Goal: Task Accomplishment & Management: Use online tool/utility

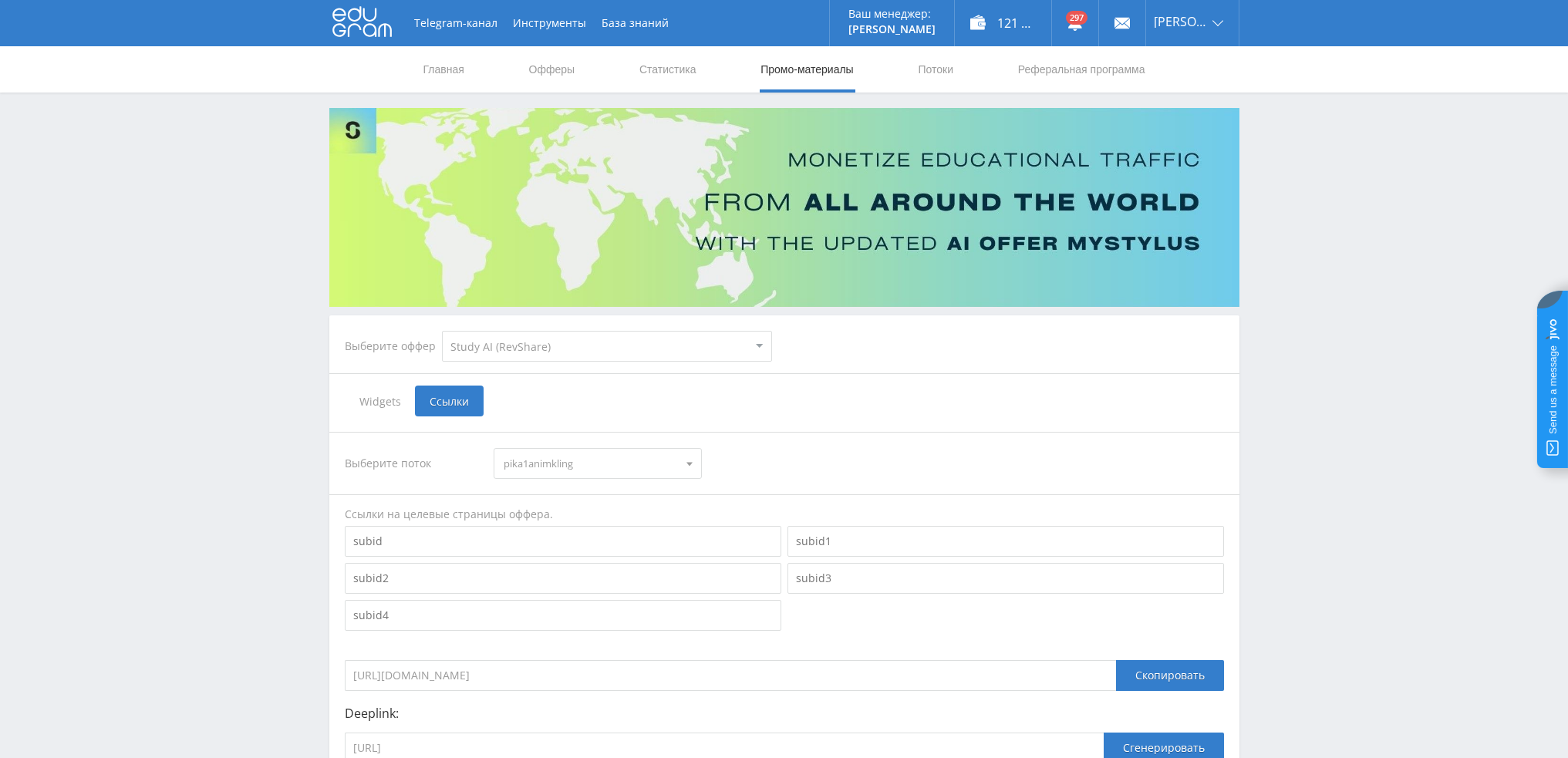
select select "376"
click at [945, 73] on link "Потоки" at bounding box center [935, 70] width 39 height 47
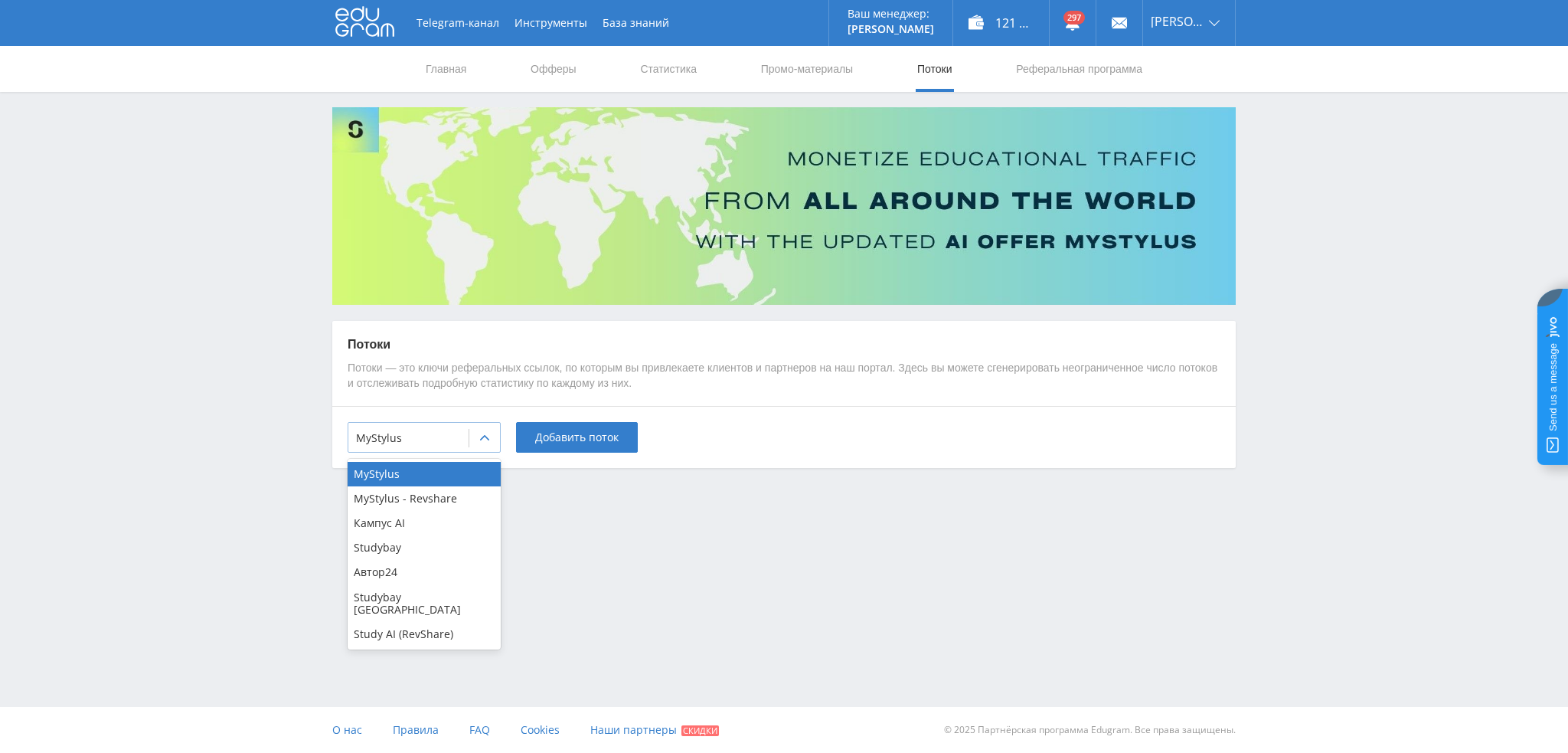
click at [450, 443] on div at bounding box center [408, 438] width 105 height 15
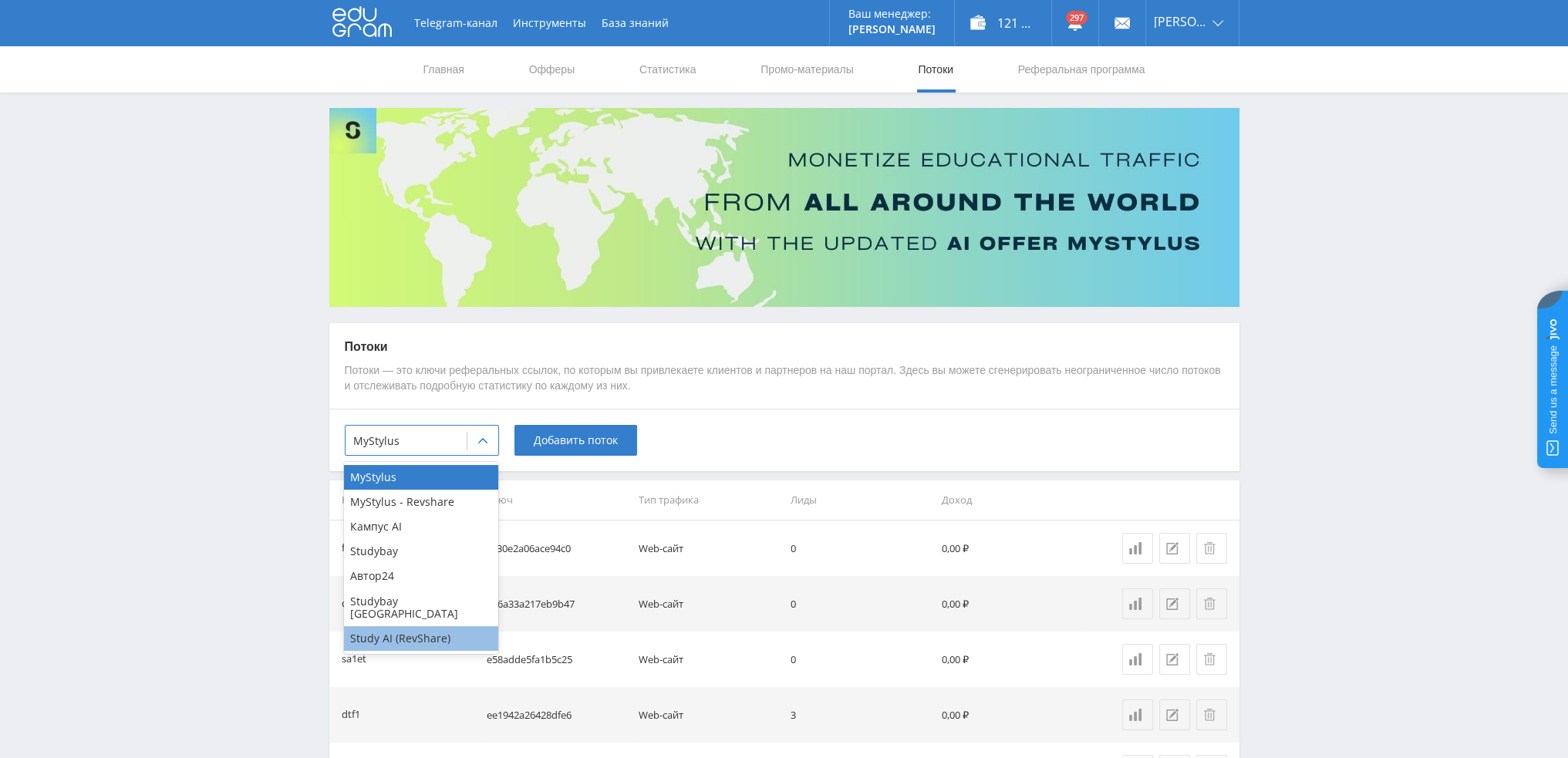
drag, startPoint x: 408, startPoint y: 628, endPoint x: 536, endPoint y: 521, distance: 166.8
click at [410, 628] on div "Study AI (RevShare)" at bounding box center [421, 638] width 154 height 25
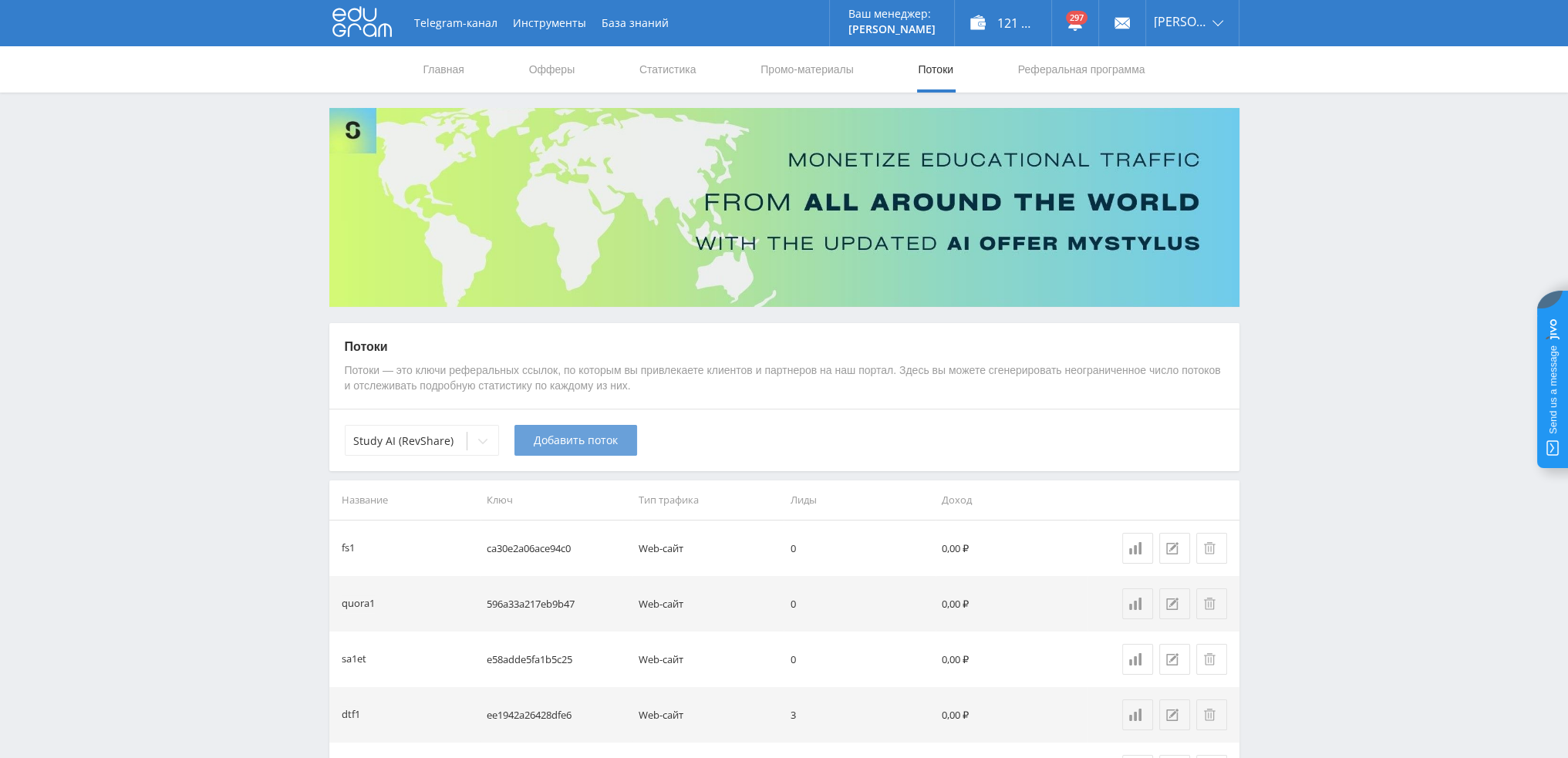
click at [586, 453] on button "Добавить поток" at bounding box center [576, 440] width 122 height 31
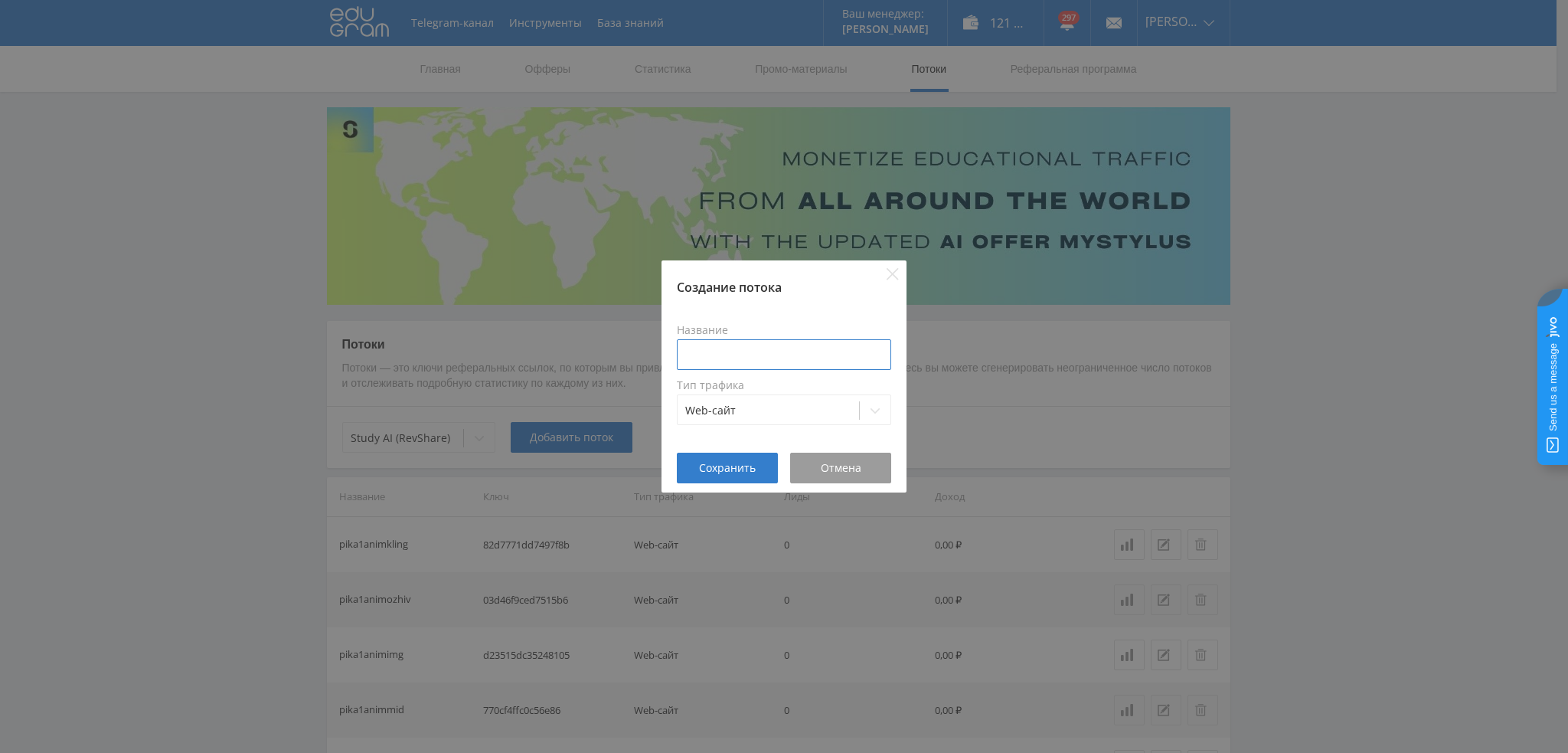
click at [766, 363] on input at bounding box center [784, 355] width 215 height 30
type input "dtfviddopv3"
click at [744, 476] on button "Сохранить" at bounding box center [727, 468] width 101 height 30
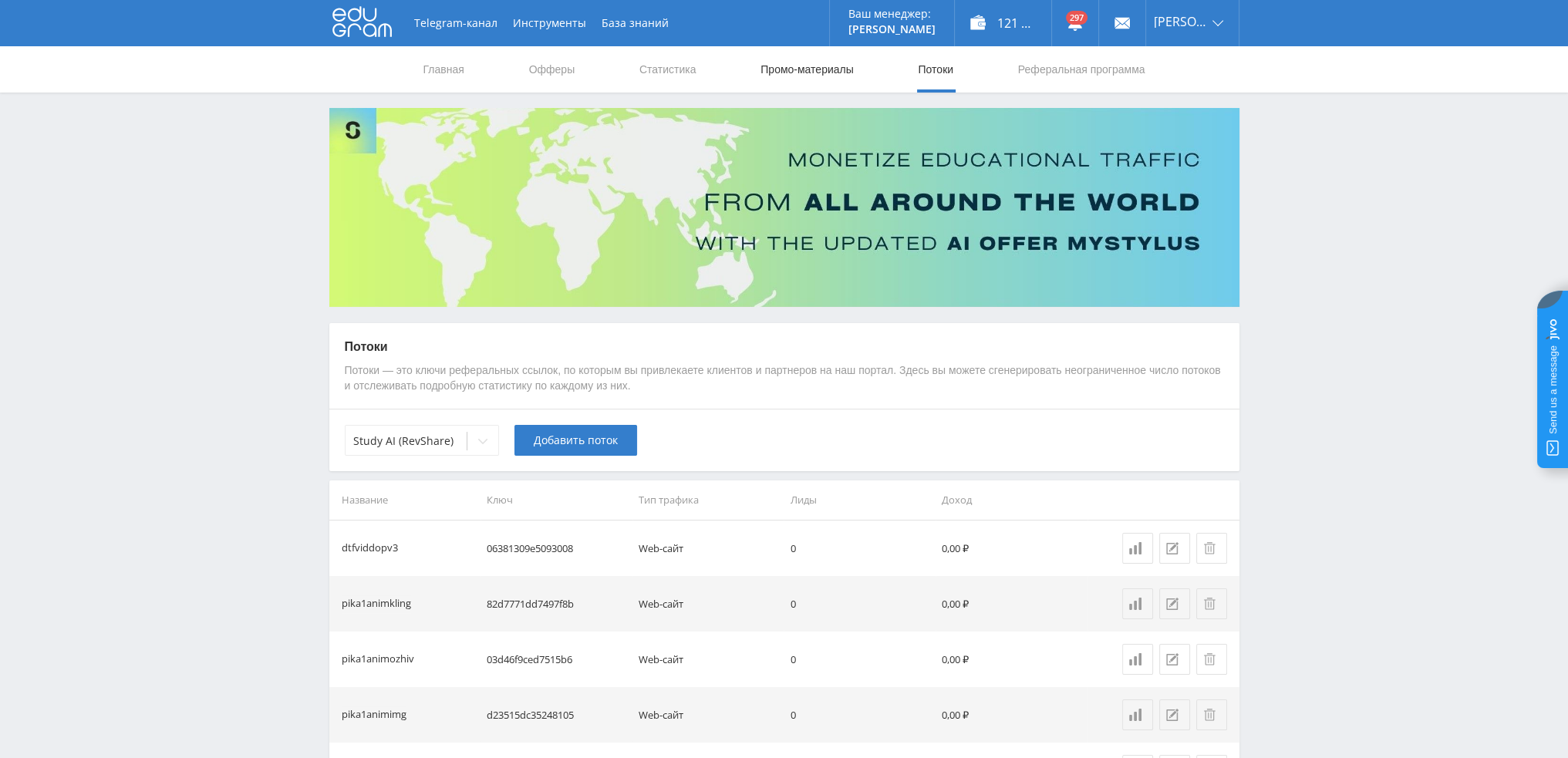
click at [802, 68] on link "Промо-материалы" at bounding box center [807, 70] width 96 height 47
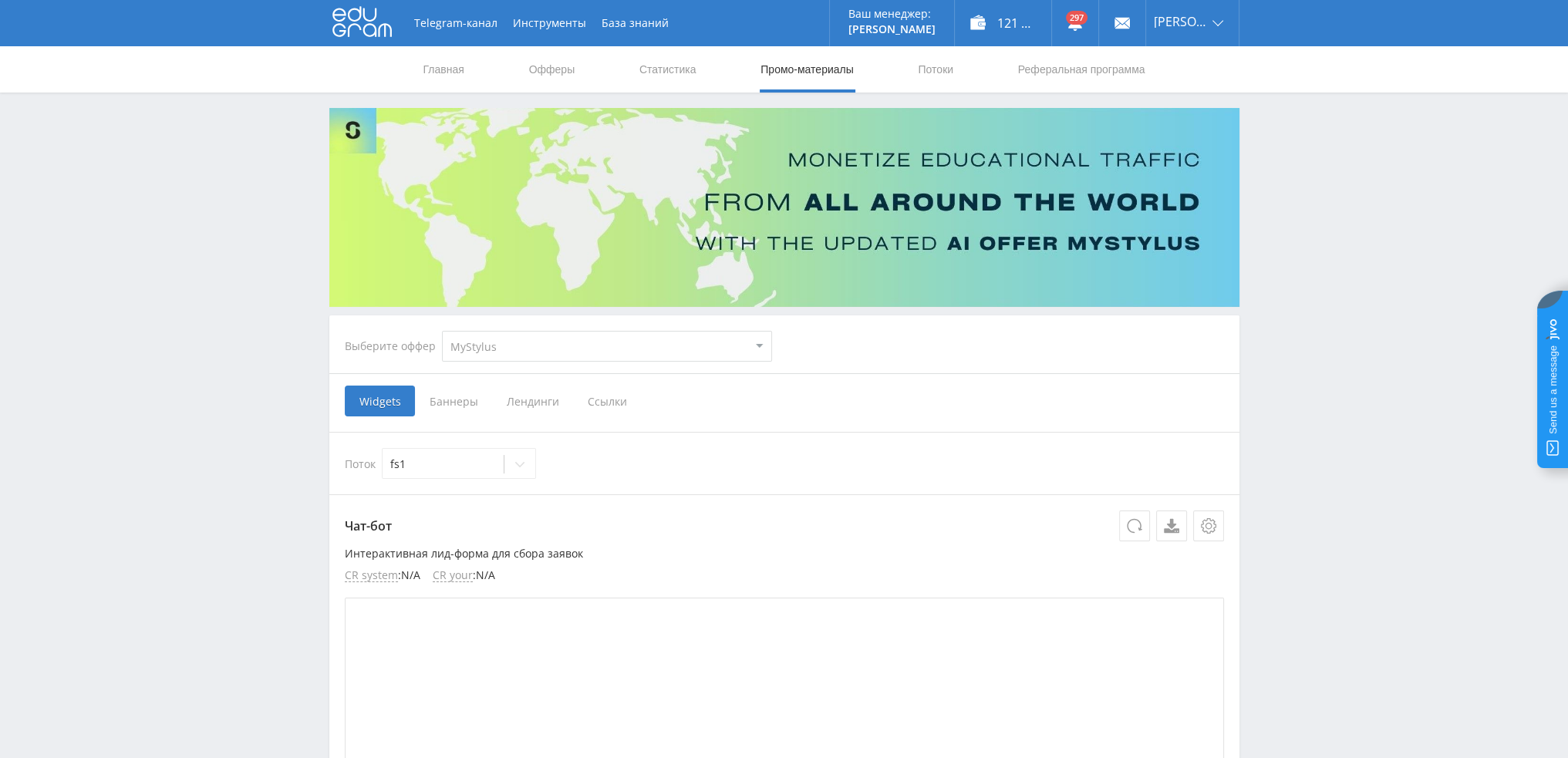
click at [557, 339] on select "MyStylus MyStylus - Revshare Кампус AI Studybay Автор24 Studybay [GEOGRAPHIC_DA…" at bounding box center [607, 346] width 330 height 31
select select "376"
click at [442, 330] on select "MyStylus MyStylus - Revshare Кампус AI Studybay Автор24 Studybay [GEOGRAPHIC_DA…" at bounding box center [607, 346] width 330 height 31
select select "376"
click at [449, 403] on span "Ссылки" at bounding box center [449, 401] width 68 height 31
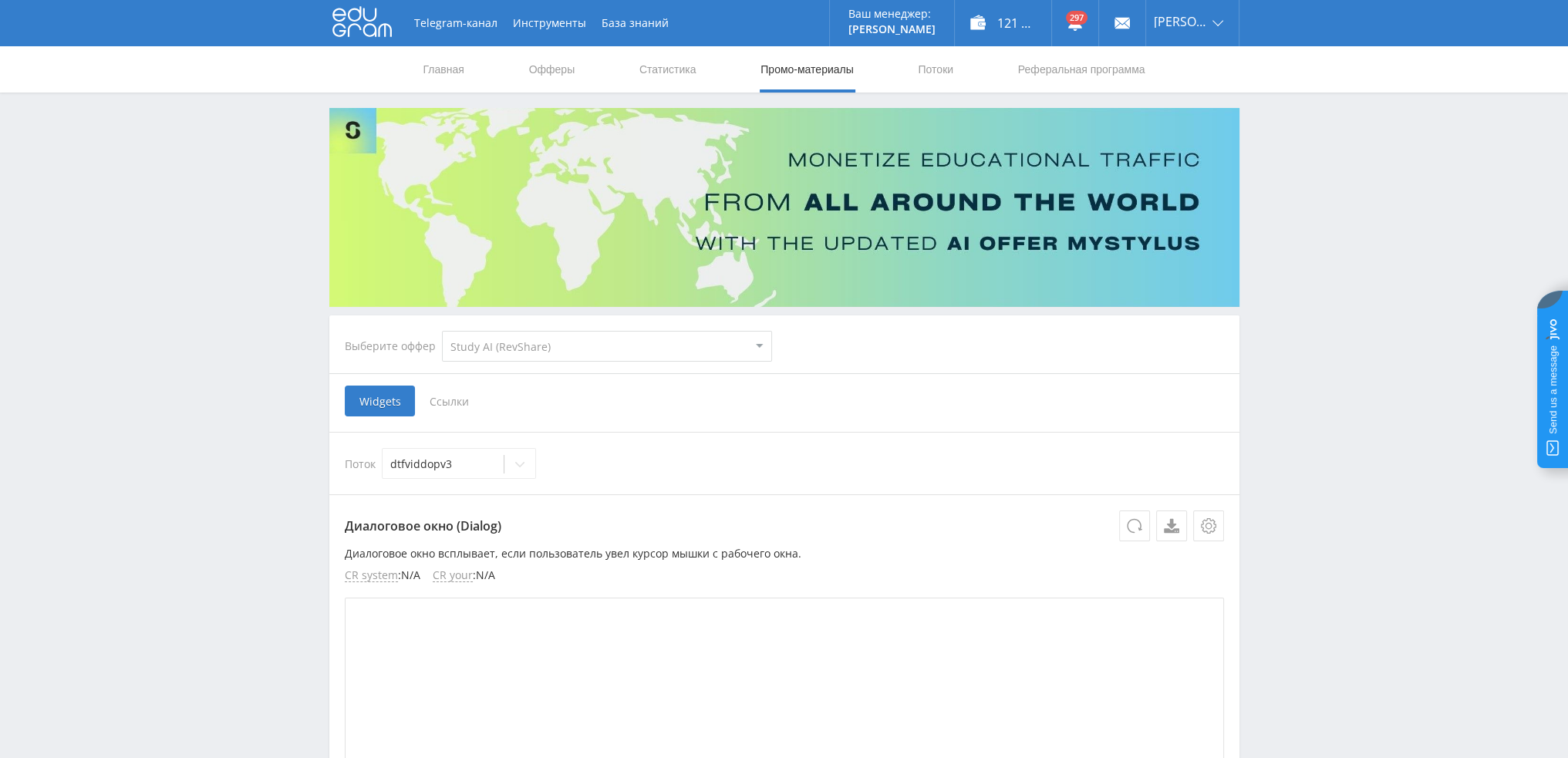
click at [0, 0] on input "Ссылки" at bounding box center [0, 0] width 0 height 0
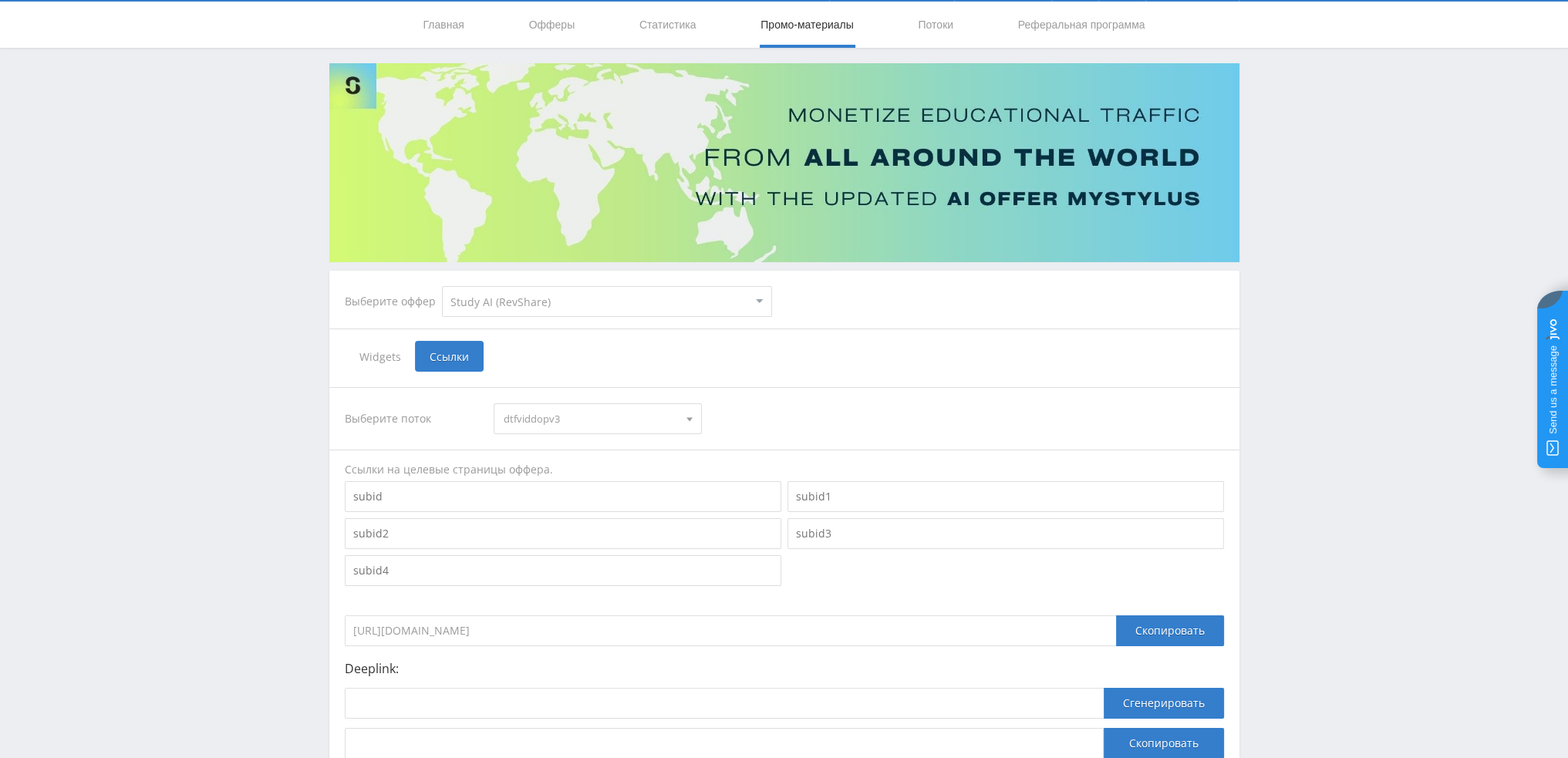
scroll to position [168, 0]
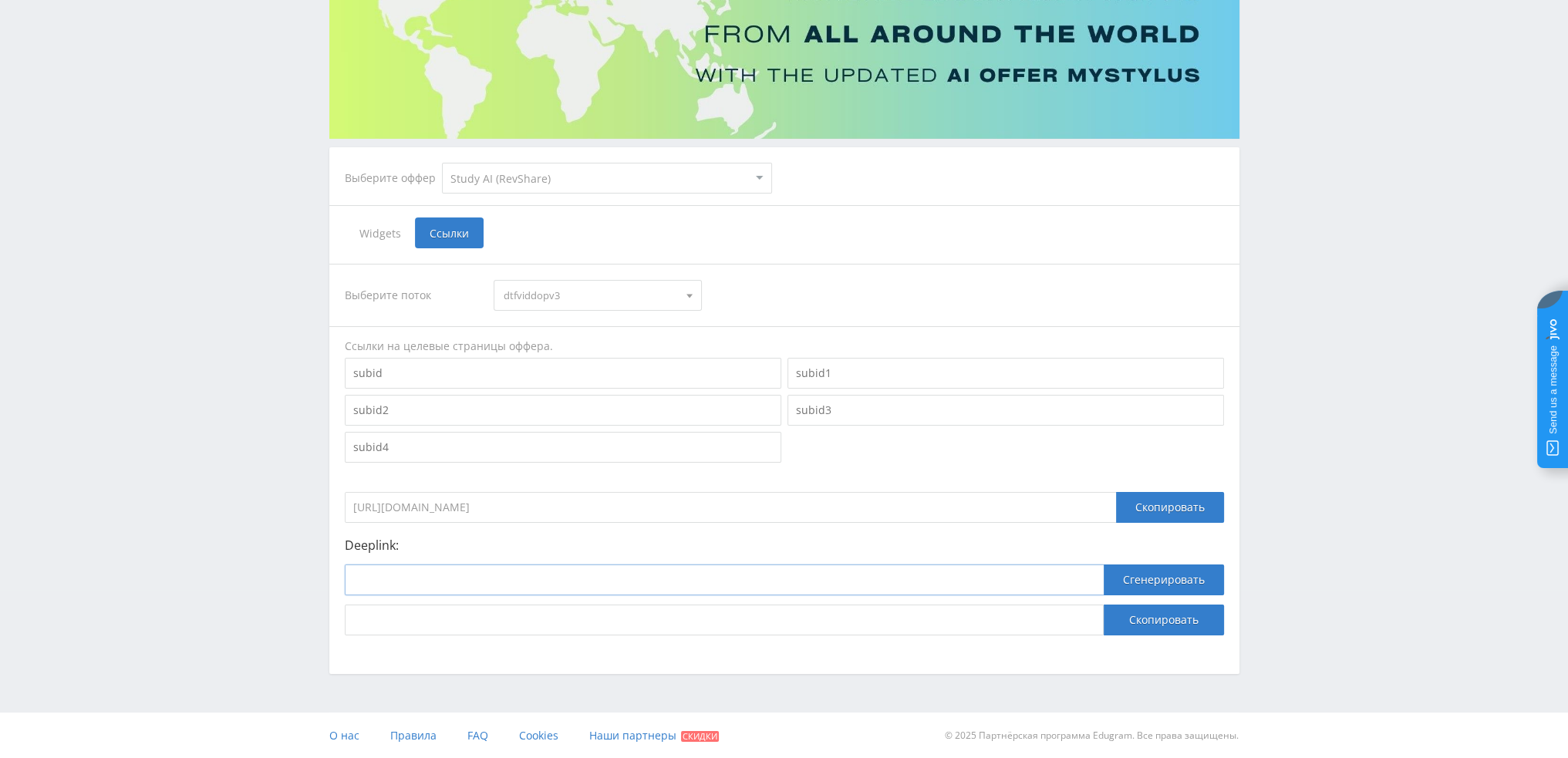
click at [610, 585] on input at bounding box center [724, 580] width 759 height 31
paste input "[URL]"
type input "[URL]"
click at [1142, 586] on button "Сгенерировать" at bounding box center [1164, 580] width 121 height 31
click at [1129, 637] on div "Выберите поток dtfviddopv3 dtfviddopv3 pika1animkling pika1animozhiv pika1animi…" at bounding box center [785, 449] width 910 height 403
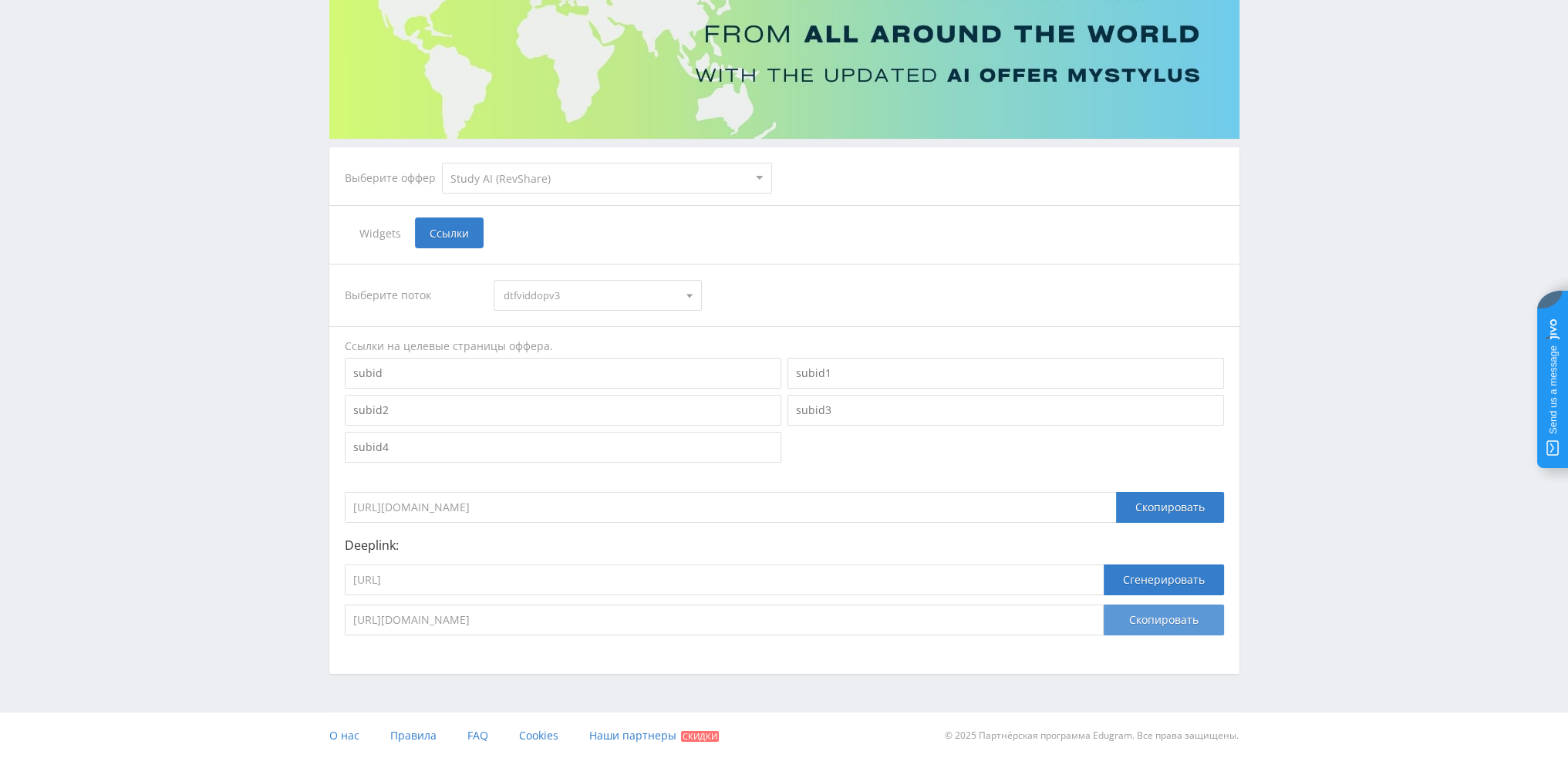
click at [1144, 624] on button "Скопировать" at bounding box center [1164, 620] width 121 height 31
click at [1181, 617] on button "Скопировать" at bounding box center [1164, 620] width 121 height 31
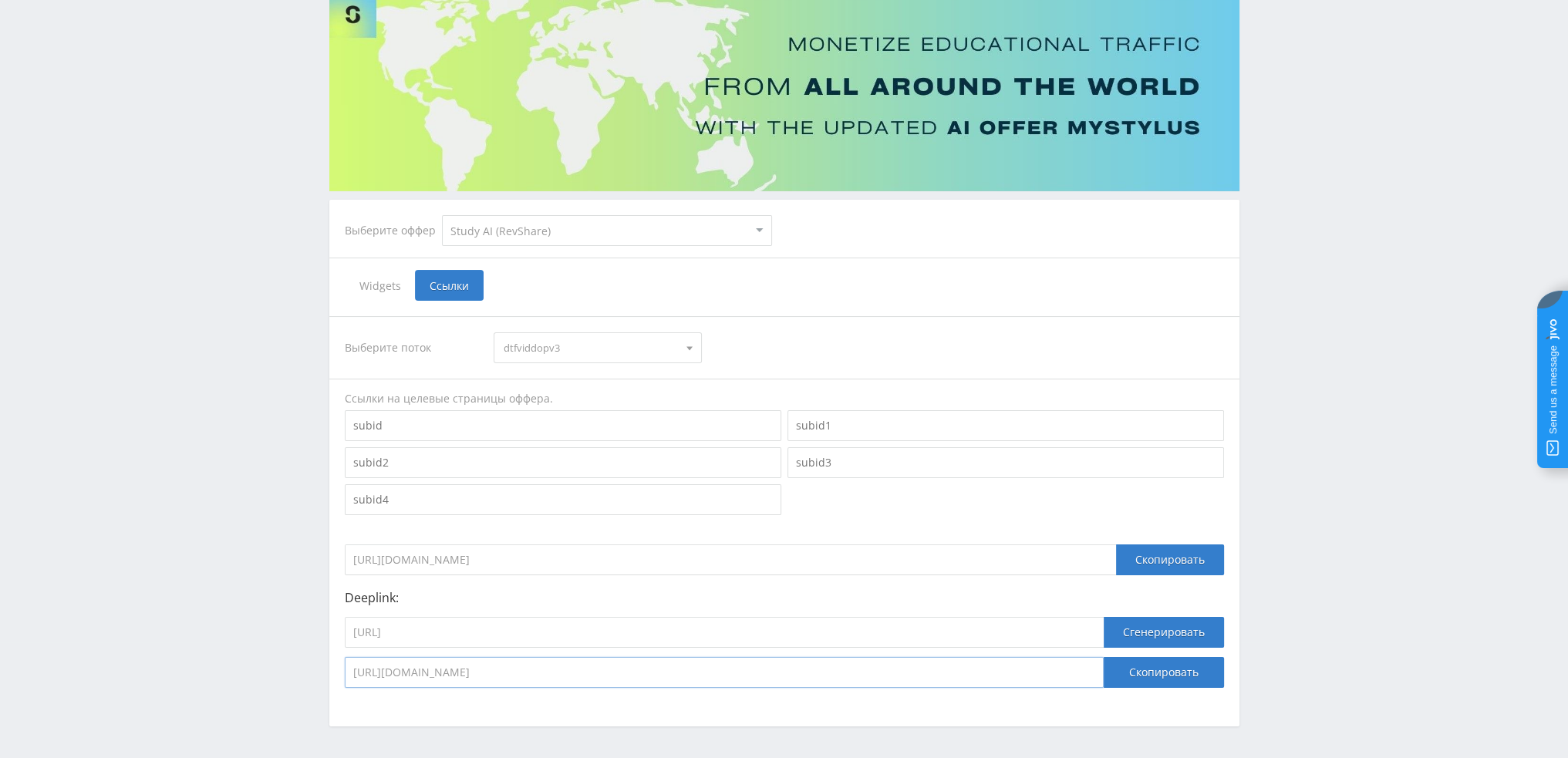
scroll to position [0, 0]
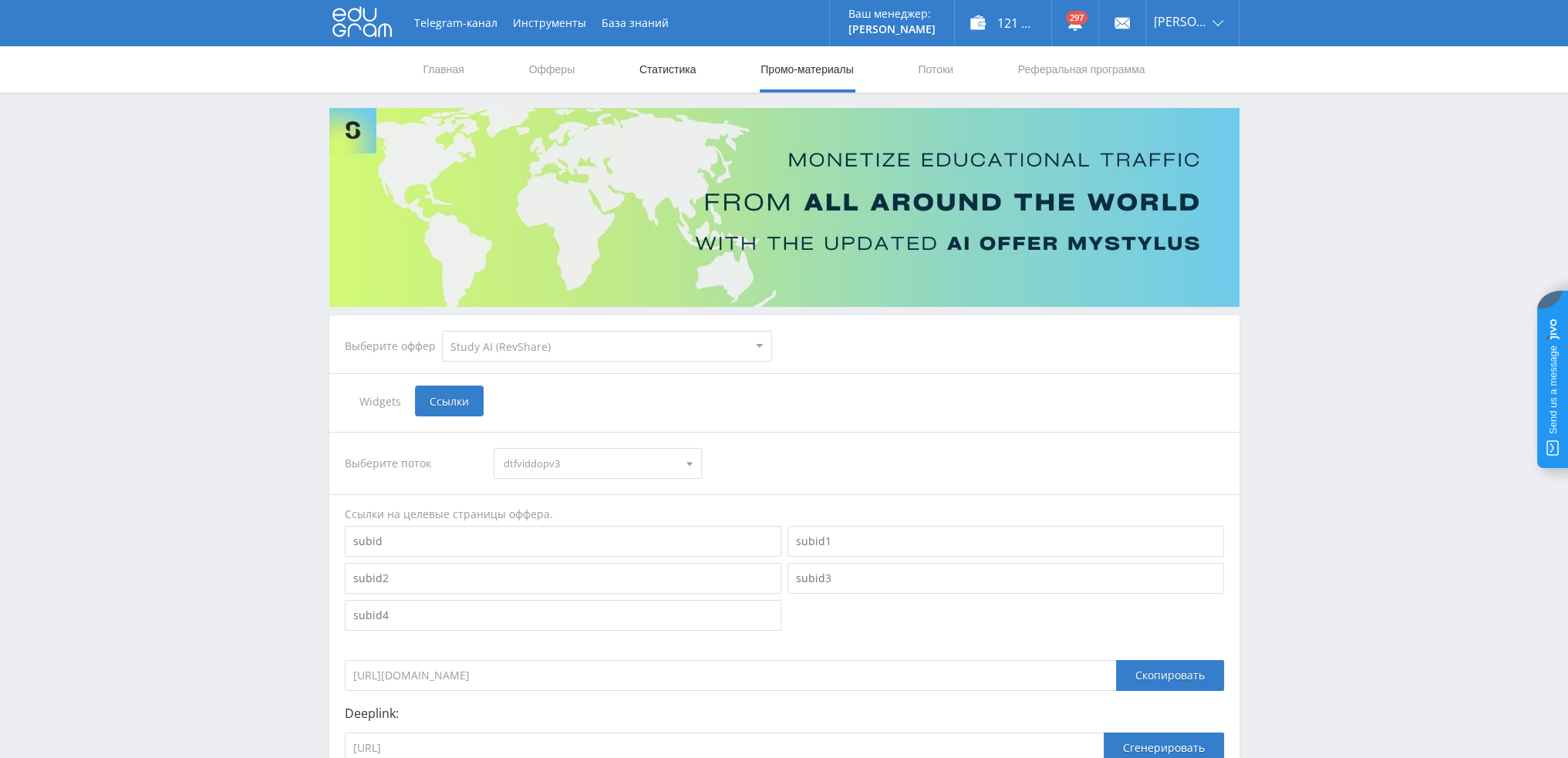
click at [675, 71] on link "Статистика" at bounding box center [667, 70] width 60 height 47
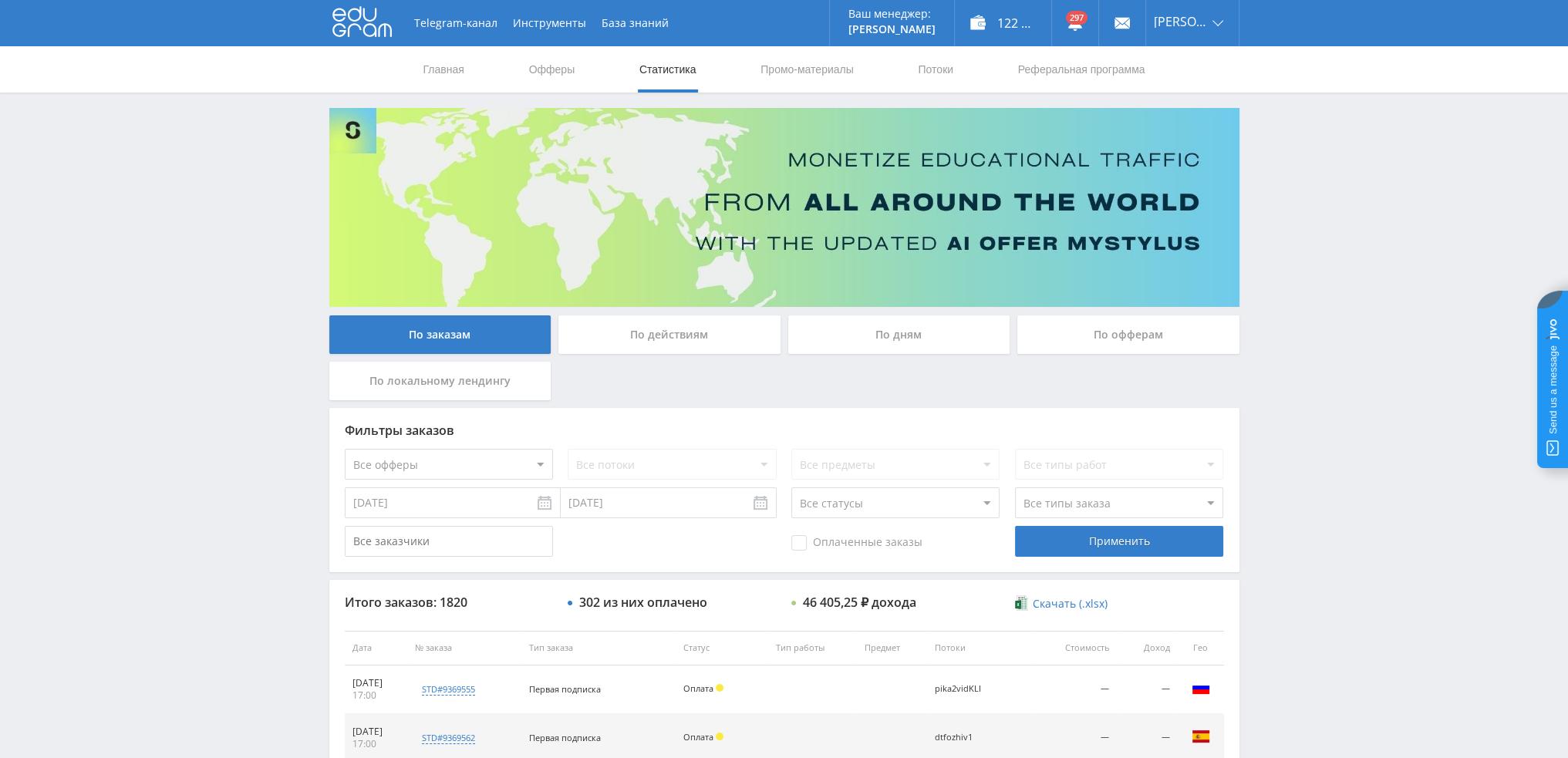
click at [881, 342] on div "По дням" at bounding box center [899, 334] width 222 height 39
click at [0, 0] on input "По дням" at bounding box center [0, 0] width 0 height 0
click at [934, 72] on link "Потоки" at bounding box center [935, 70] width 39 height 47
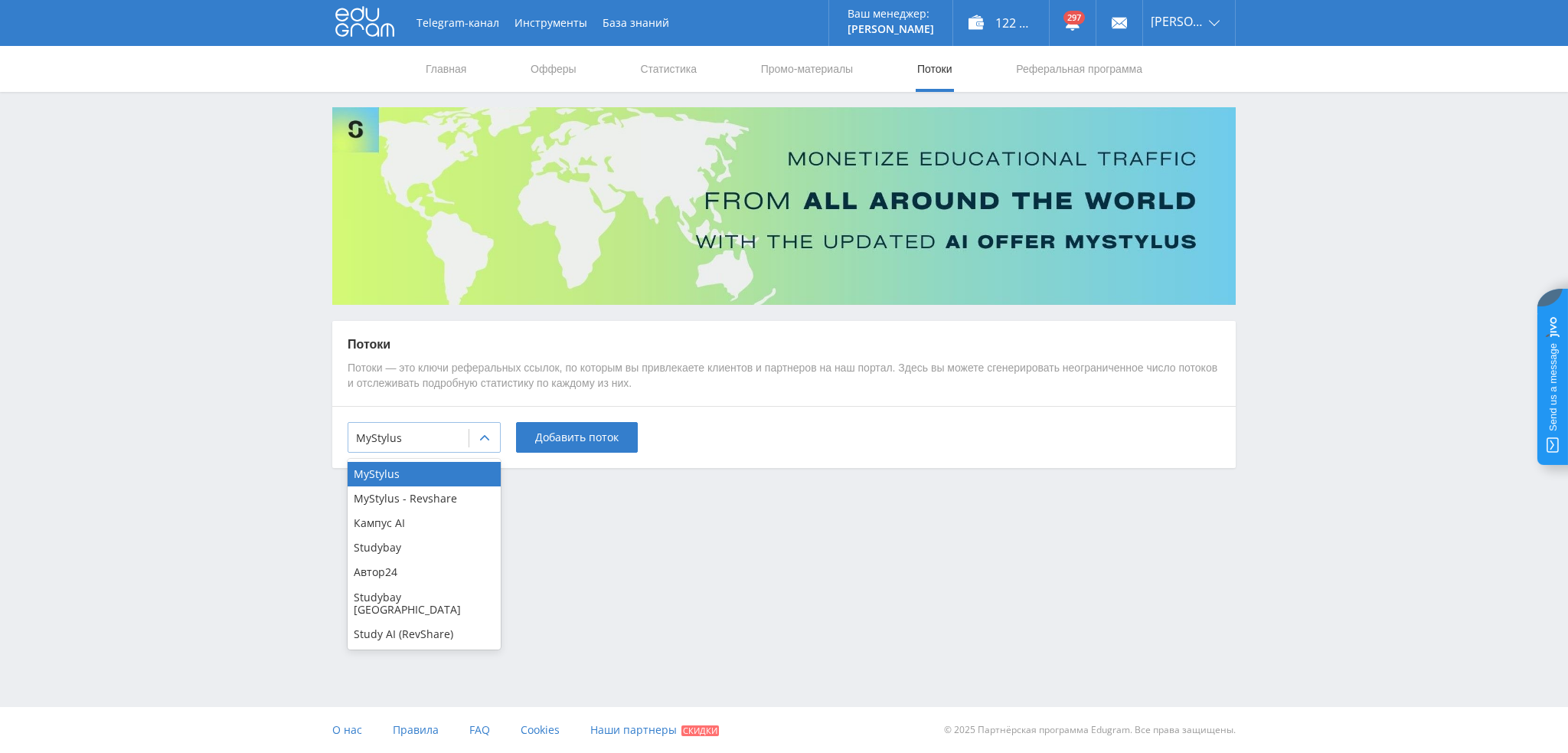
click at [456, 442] on div at bounding box center [408, 438] width 105 height 15
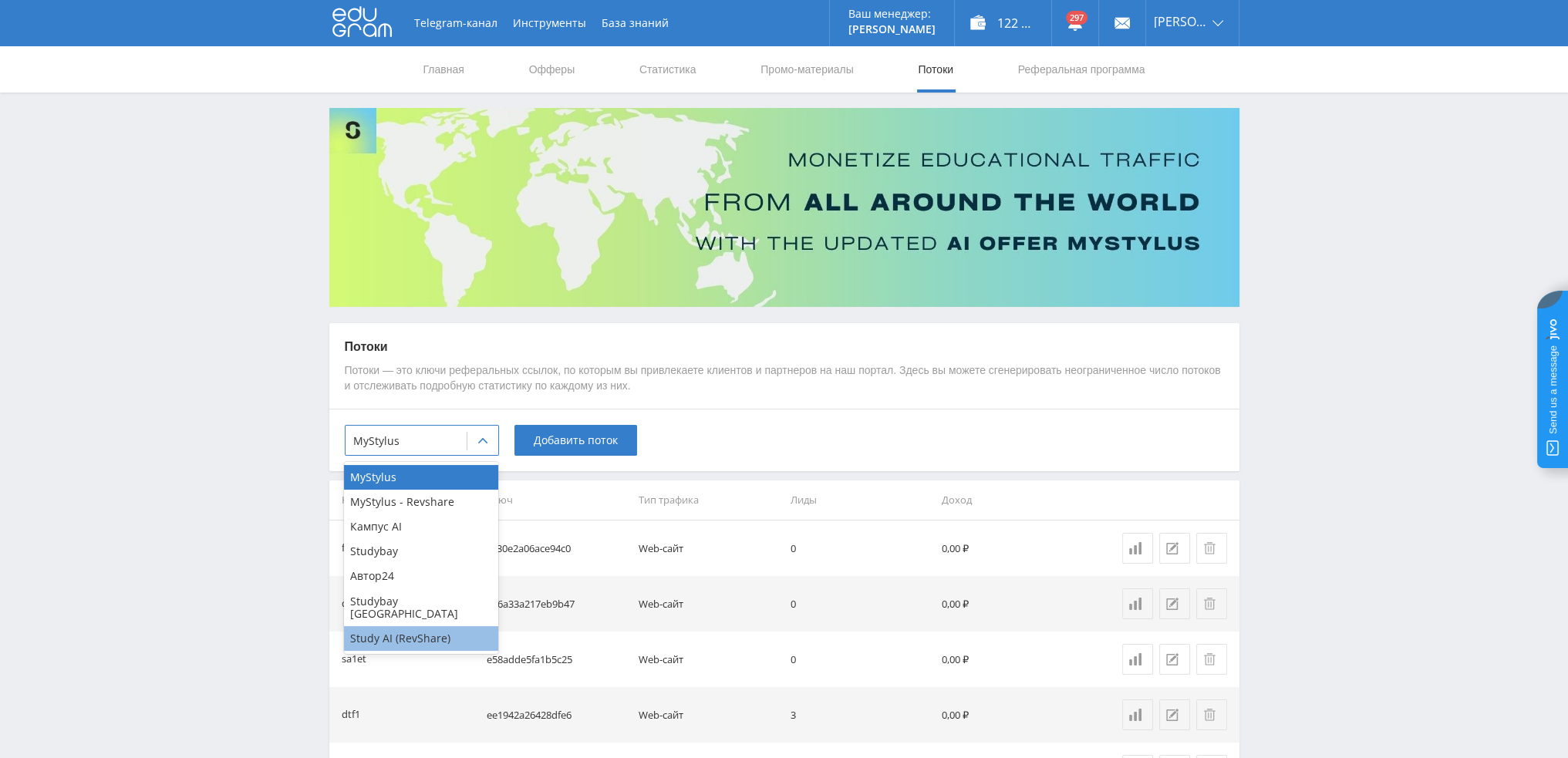
click at [433, 629] on div "Study AI (RevShare)" at bounding box center [421, 638] width 154 height 25
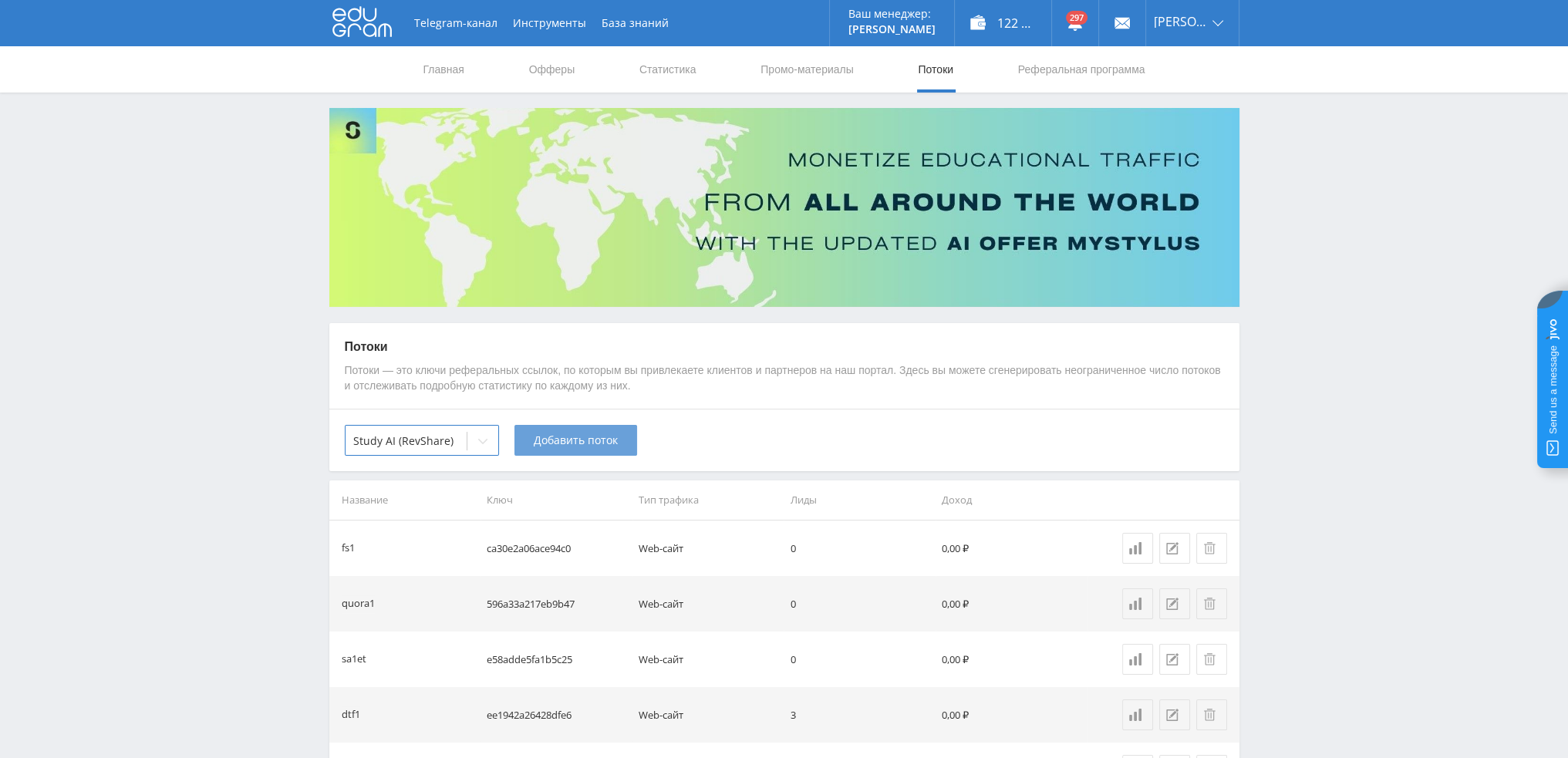
click at [558, 459] on div "option Study AI (RevShare), selected. Study AI (RevShare) Добавить поток" at bounding box center [785, 440] width 910 height 63
click at [571, 444] on span "Добавить поток" at bounding box center [576, 440] width 84 height 12
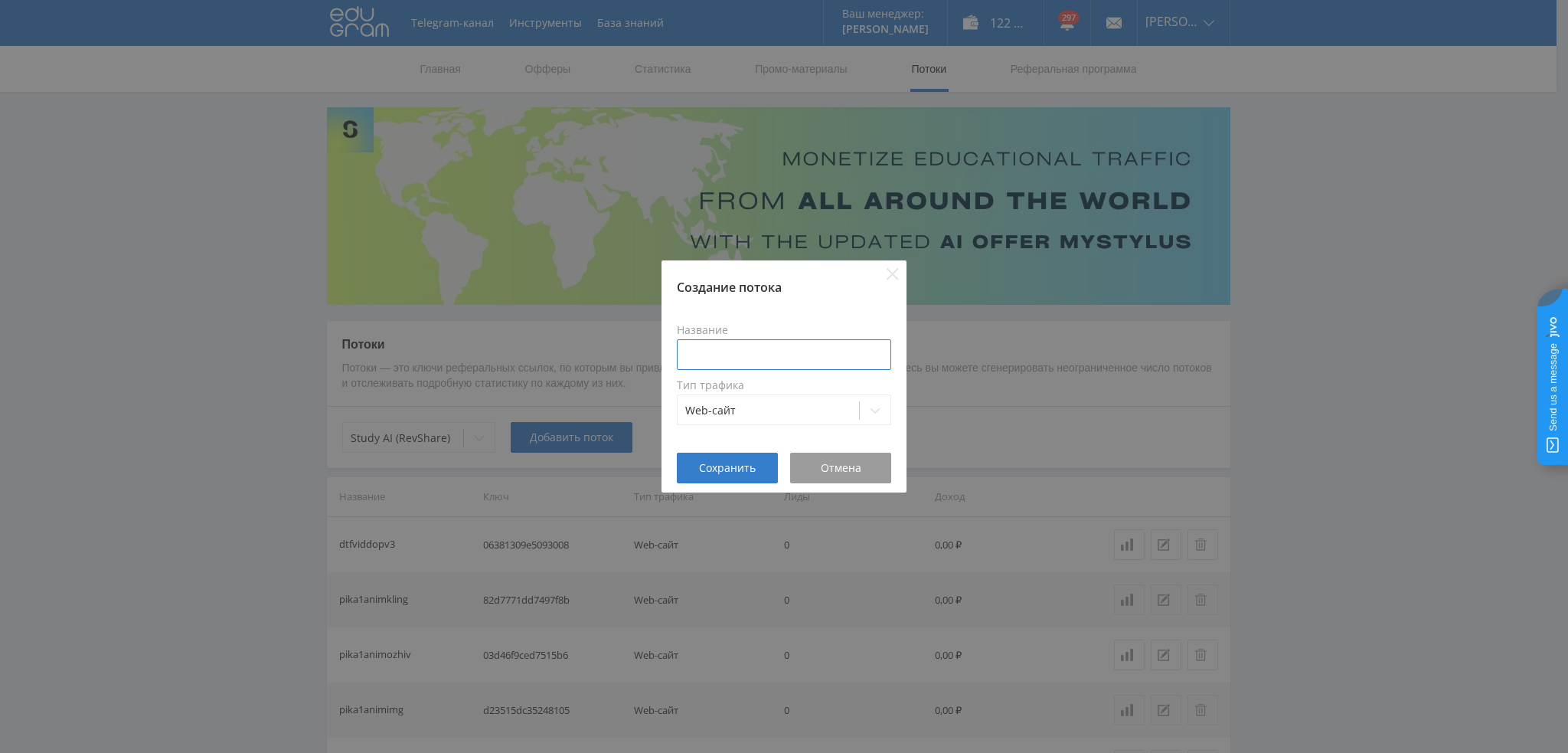
click at [774, 348] on input at bounding box center [784, 355] width 215 height 30
type input "в"
type input "dtfzmuz4veo"
click at [737, 474] on span "Сохранить" at bounding box center [727, 467] width 57 height 12
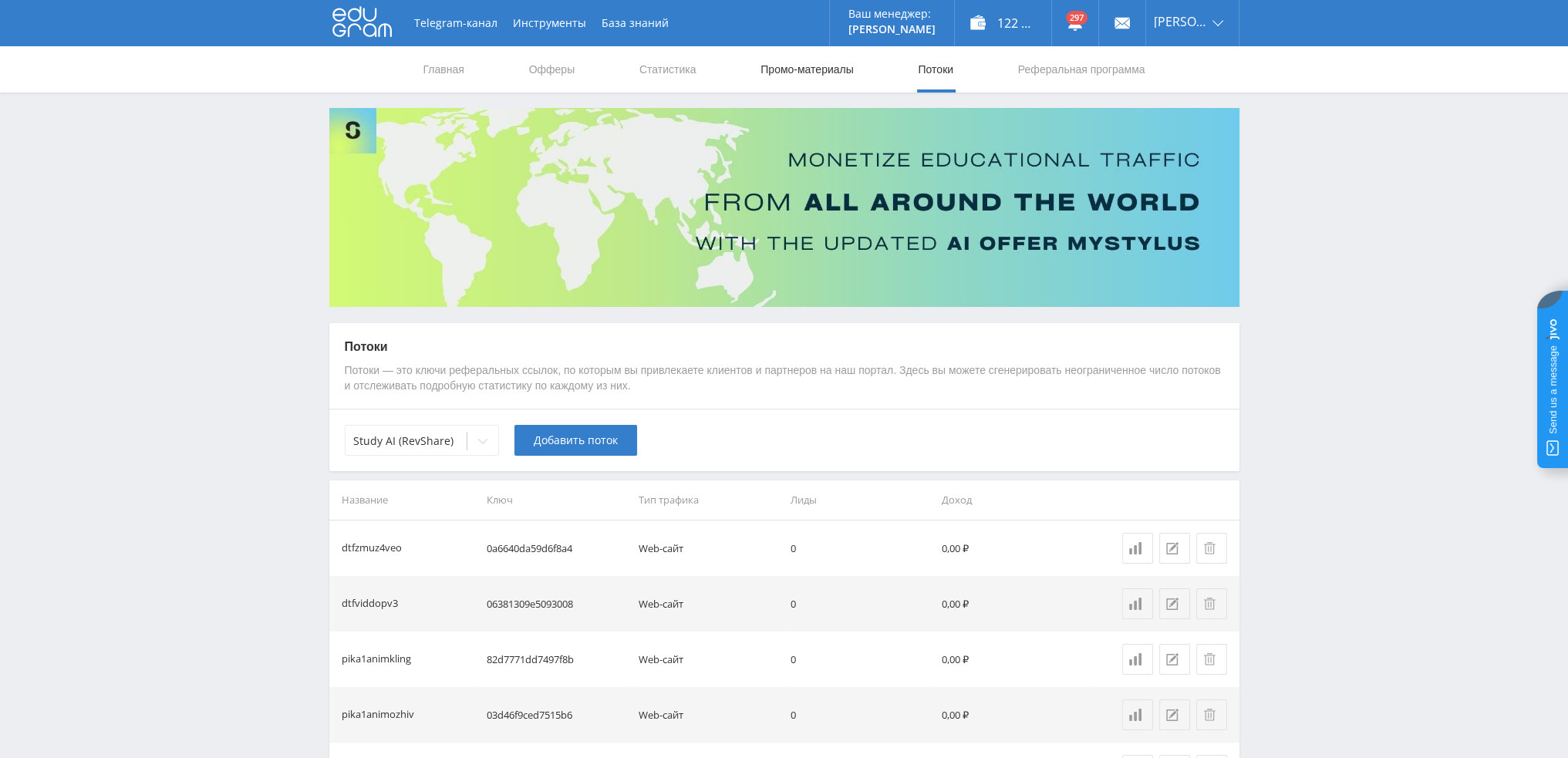
click at [831, 70] on link "Промо-материалы" at bounding box center [807, 70] width 96 height 47
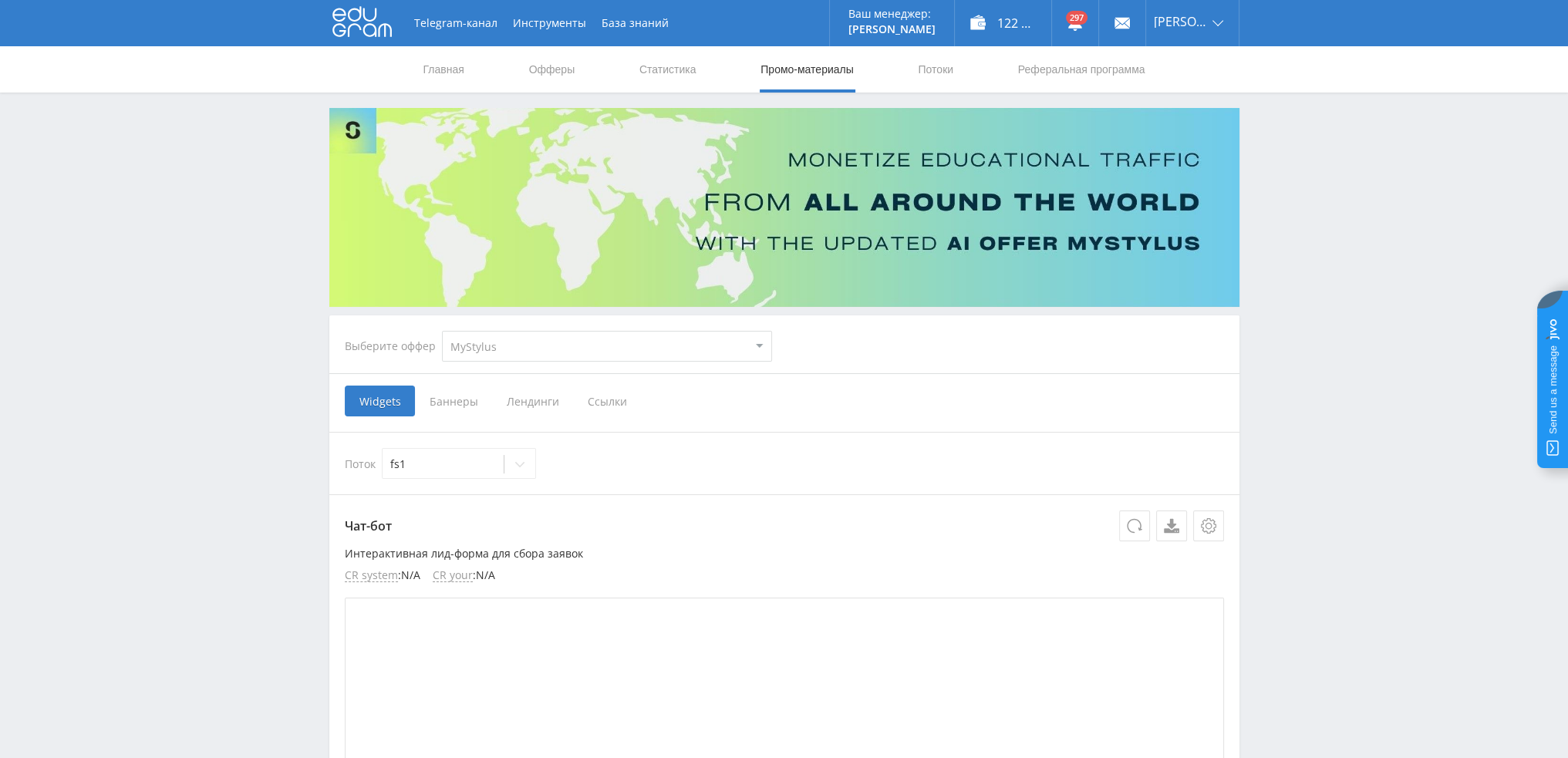
drag, startPoint x: 508, startPoint y: 344, endPoint x: 507, endPoint y: 354, distance: 10.0
click at [507, 344] on select "MyStylus MyStylus - Revshare Кампус AI Studybay Автор24 Studybay [GEOGRAPHIC_DA…" at bounding box center [607, 346] width 330 height 31
select select "376"
click at [442, 330] on select "MyStylus MyStylus - Revshare Кампус AI Studybay Автор24 Studybay [GEOGRAPHIC_DA…" at bounding box center [607, 346] width 330 height 31
select select "376"
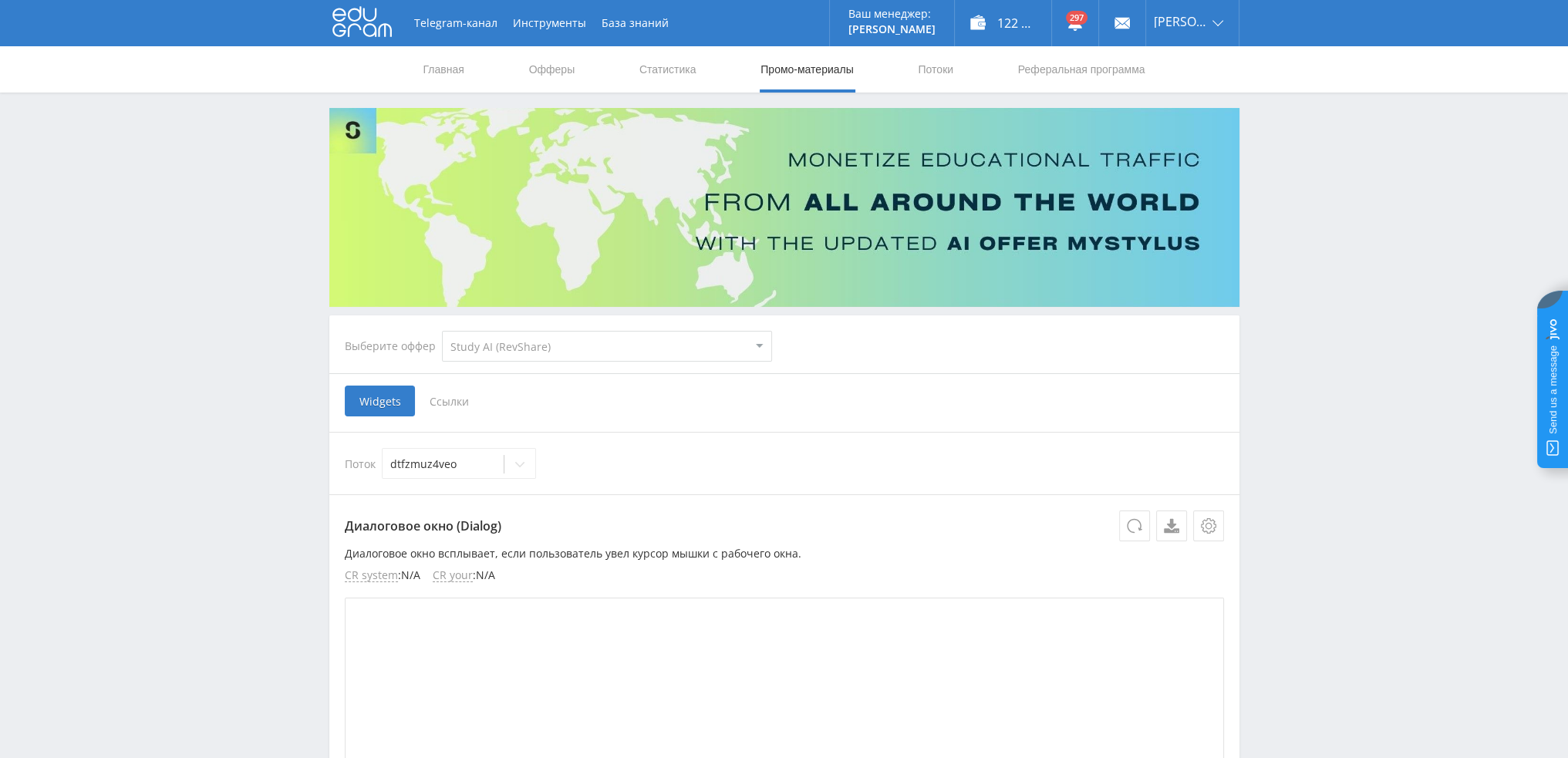
click at [460, 404] on span "Ссылки" at bounding box center [449, 401] width 68 height 31
click at [0, 0] on input "Ссылки" at bounding box center [0, 0] width 0 height 0
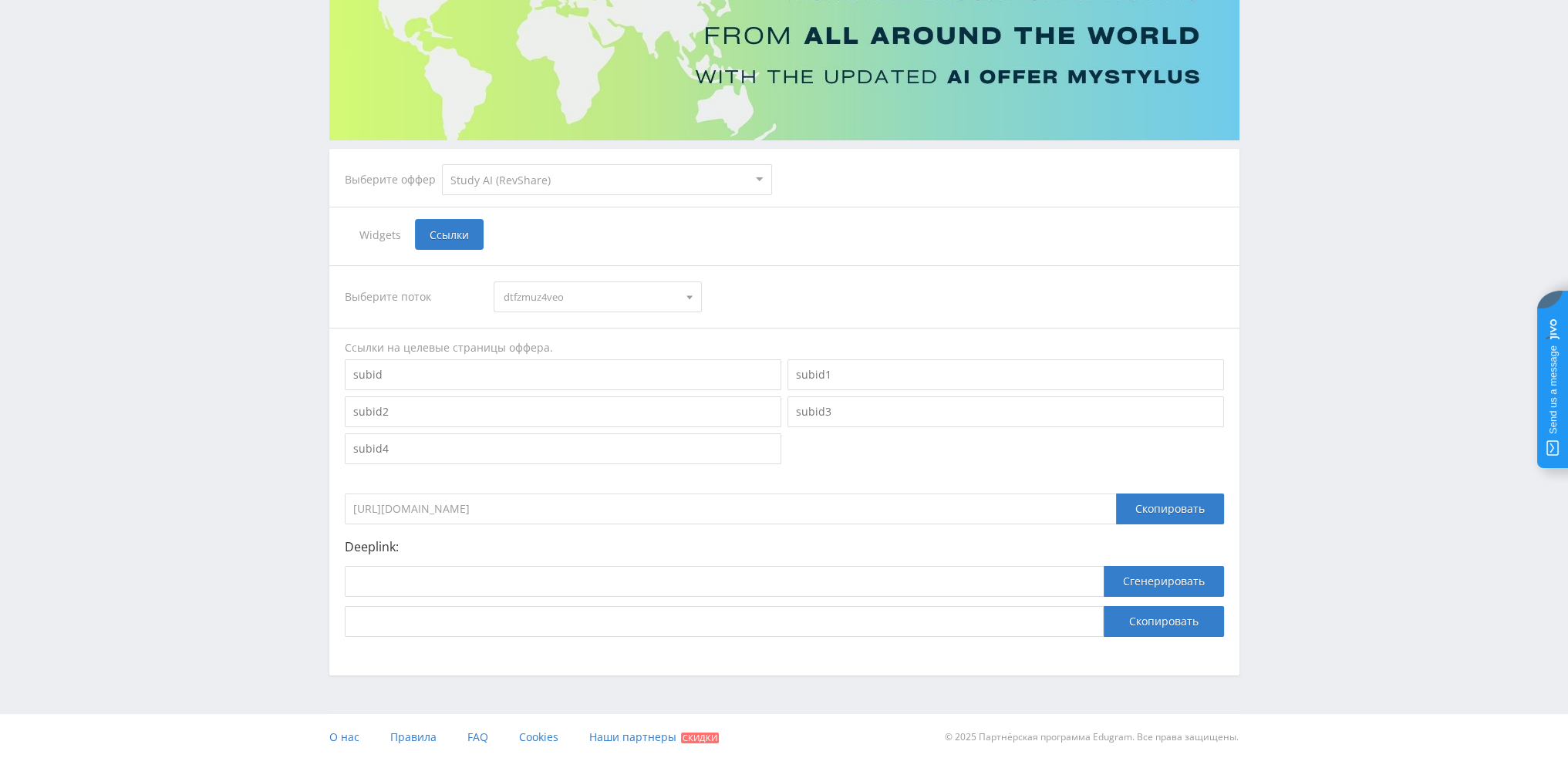
scroll to position [168, 0]
drag, startPoint x: 484, startPoint y: 574, endPoint x: 885, endPoint y: 600, distance: 401.8
click at [496, 579] on input at bounding box center [724, 580] width 759 height 31
paste input "[URL]"
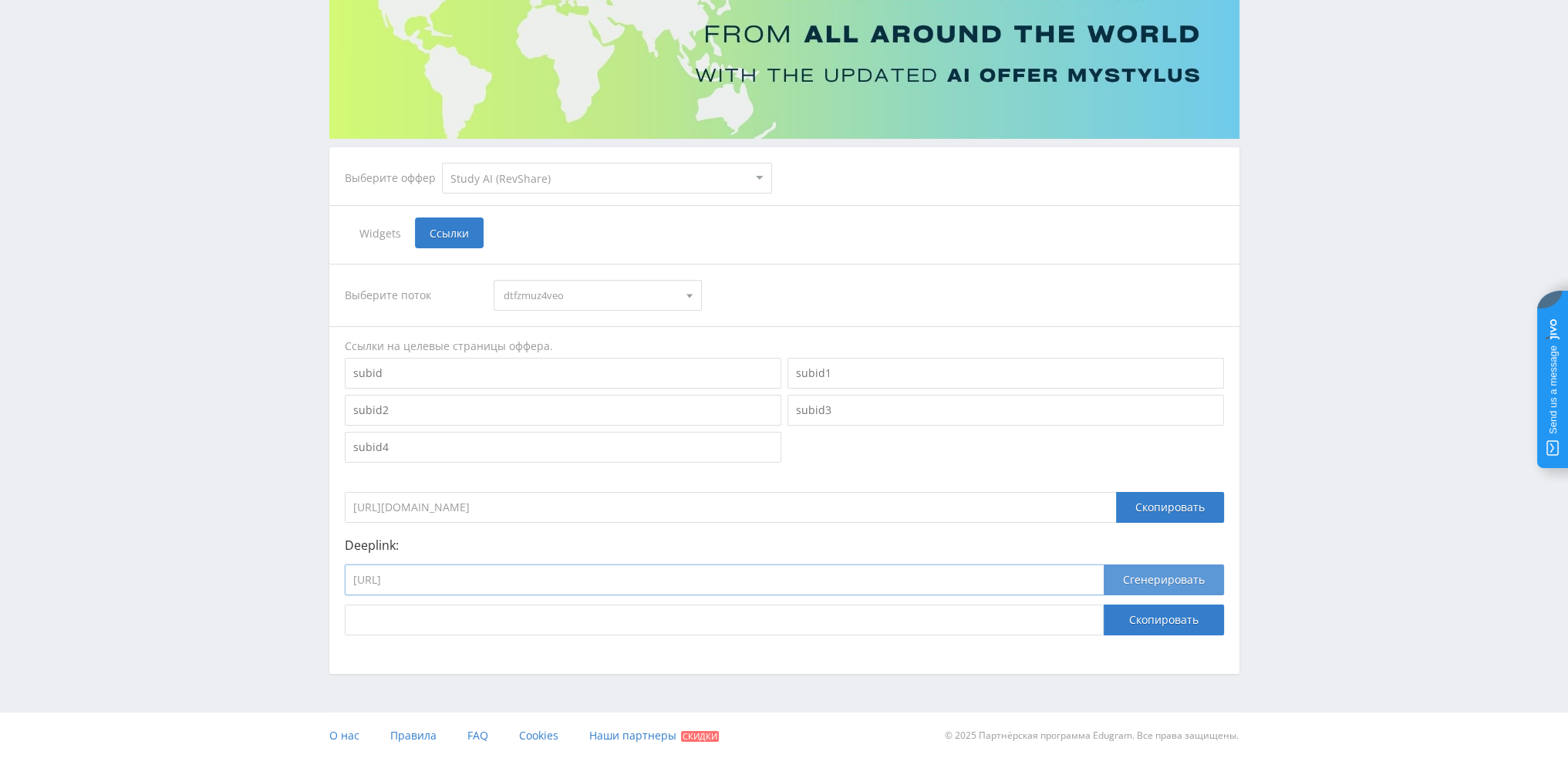
type input "[URL]"
click at [1114, 592] on button "Сгенерировать" at bounding box center [1164, 580] width 121 height 31
click at [1137, 622] on button "Скопировать" at bounding box center [1164, 620] width 121 height 31
click at [1166, 619] on button "Скопировать" at bounding box center [1164, 620] width 121 height 31
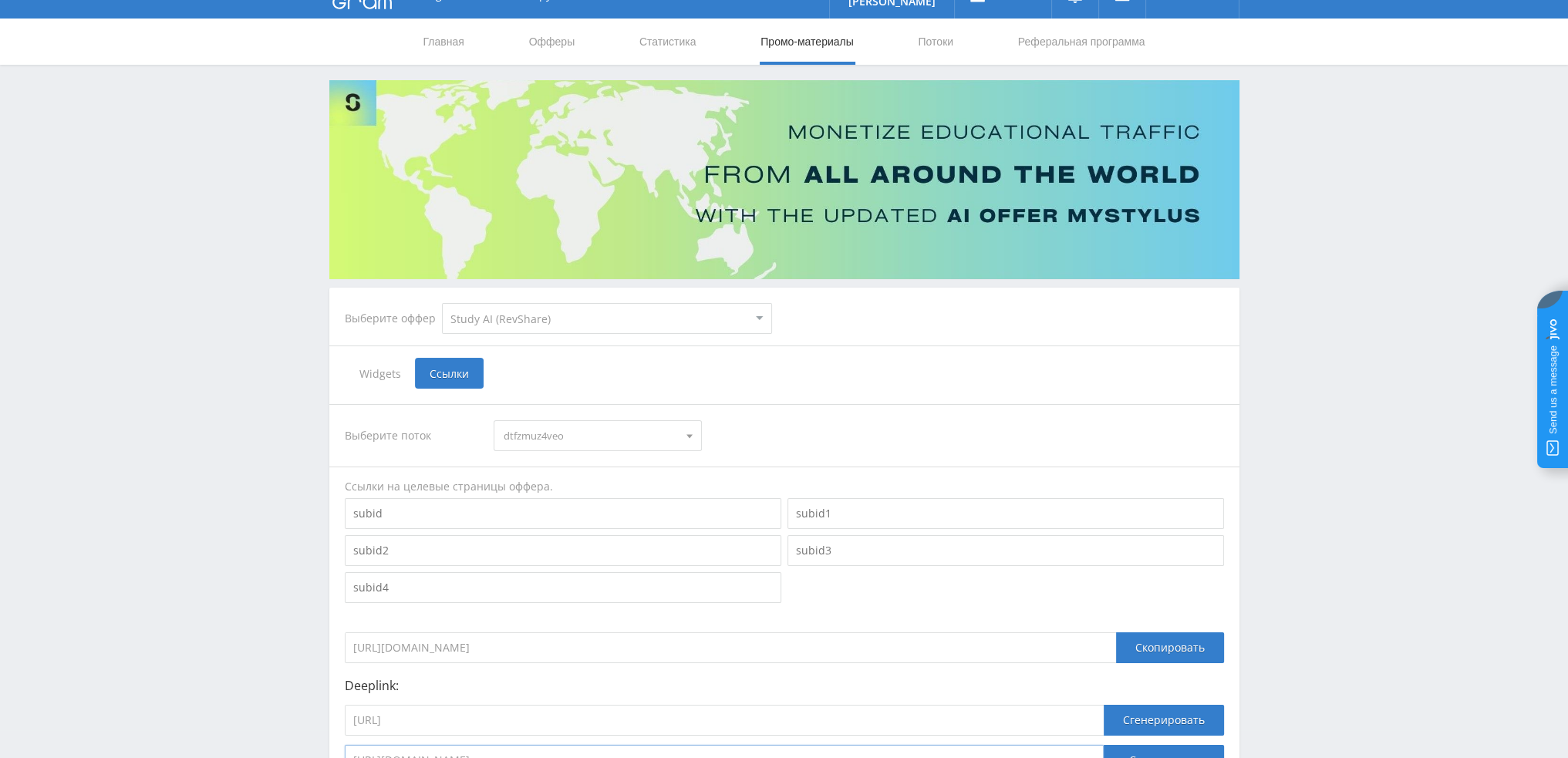
scroll to position [0, 0]
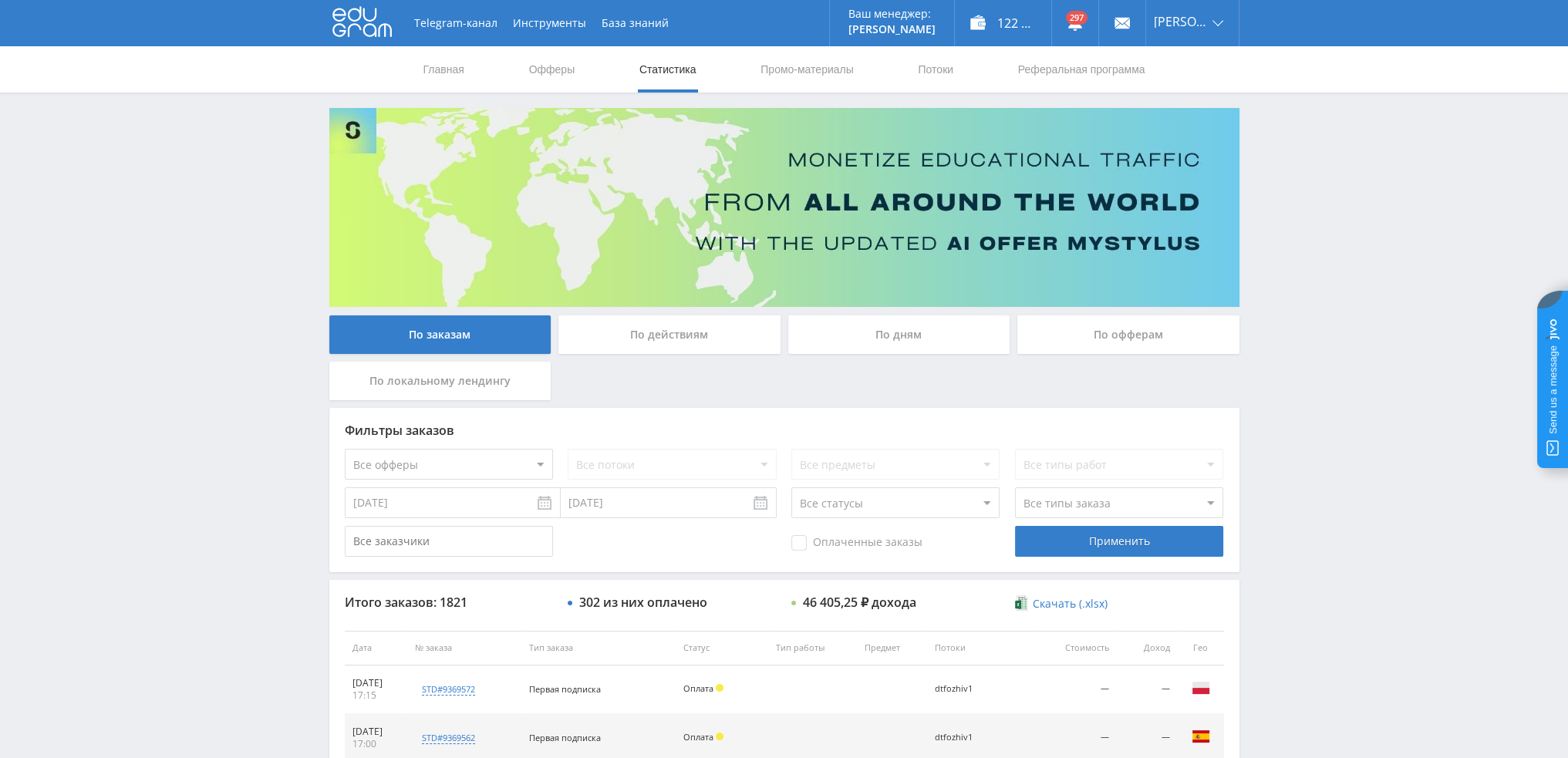
click at [907, 334] on div "По дням" at bounding box center [899, 334] width 222 height 39
click at [0, 0] on input "По дням" at bounding box center [0, 0] width 0 height 0
